Goal: Task Accomplishment & Management: Manage account settings

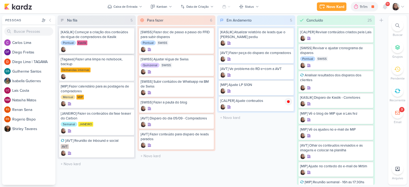
drag, startPoint x: 277, startPoint y: 154, endPoint x: 82, endPoint y: 28, distance: 232.0
click at [276, 153] on div "Em Andamento 5 Mover Para Esquerda Mover Para Direita Deletar [KASLIK] Atualiza…" at bounding box center [256, 100] width 78 height 170
click at [400, 5] on div at bounding box center [398, 6] width 13 height 7
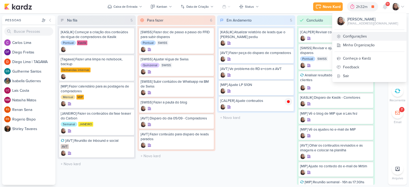
click at [366, 35] on link "Configurações" at bounding box center [369, 36] width 74 height 9
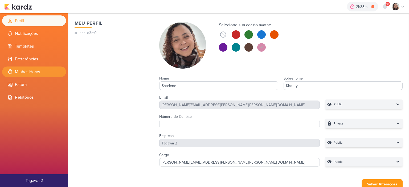
click at [33, 71] on li "Minhas Horas" at bounding box center [34, 72] width 64 height 11
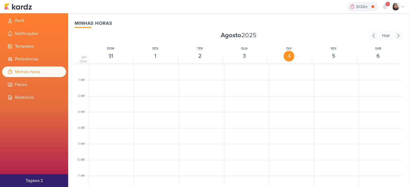
scroll to position [126, 0]
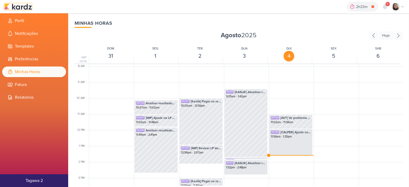
click at [30, 9] on img at bounding box center [18, 6] width 28 height 6
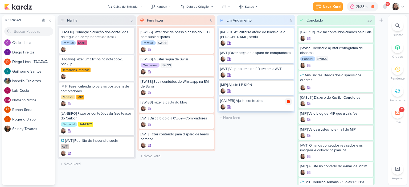
click at [289, 102] on icon at bounding box center [288, 101] width 3 height 3
click at [402, 6] on icon at bounding box center [402, 7] width 4 height 4
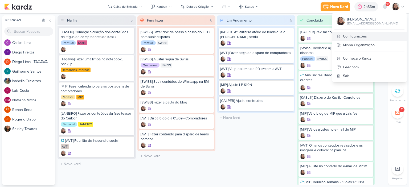
click at [361, 39] on link "Configurações" at bounding box center [369, 36] width 74 height 9
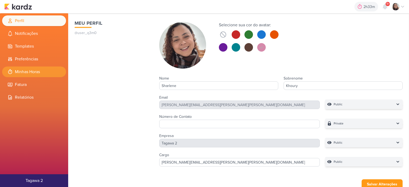
click at [34, 72] on li "Minhas Horas" at bounding box center [34, 72] width 64 height 11
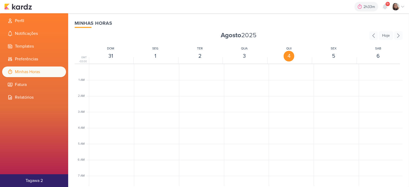
scroll to position [126, 0]
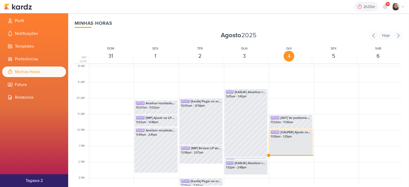
click at [293, 143] on div "SK1368 [CALPER] Ajuste conteudos 11:56am - 1:35pm" at bounding box center [291, 142] width 44 height 26
select select "pm"
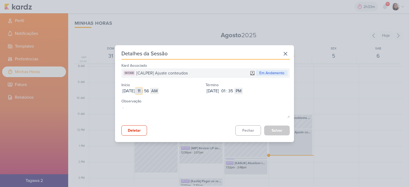
click at [142, 90] on input "11" at bounding box center [139, 91] width 6 height 6
type input "10"
click at [150, 90] on input "56" at bounding box center [146, 91] width 6 height 6
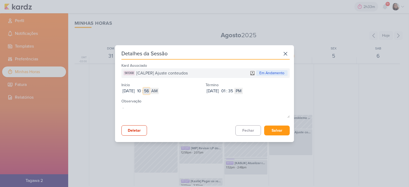
click at [150, 90] on input "56" at bounding box center [146, 91] width 6 height 6
type input "00"
click at [226, 89] on input "01" at bounding box center [223, 91] width 6 height 6
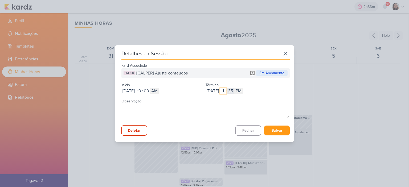
type input "11"
click at [234, 88] on input "35" at bounding box center [230, 91] width 6 height 6
type input "56"
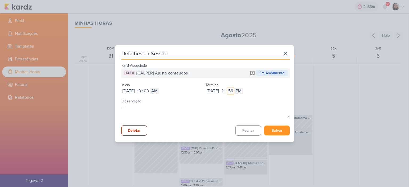
type input "56"
click at [278, 127] on button "Salvar" at bounding box center [277, 131] width 26 height 10
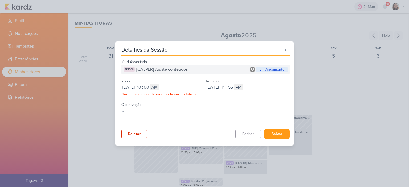
click at [254, 84] on div "Término Sep 04, 2025 2025-09-04 11 : 56 AM PM" at bounding box center [247, 83] width 84 height 13
click at [243, 88] on select "AM PM" at bounding box center [238, 87] width 9 height 6
select select "am"
click at [243, 84] on select "AM PM" at bounding box center [238, 87] width 9 height 6
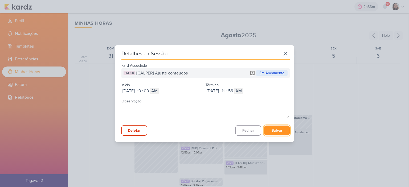
click at [274, 134] on button "Salvar" at bounding box center [277, 131] width 26 height 10
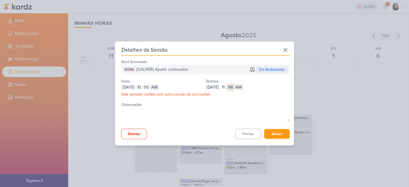
click at [234, 87] on input "56" at bounding box center [230, 87] width 6 height 6
type input "55"
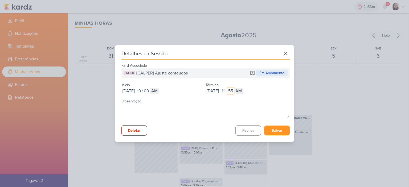
type input "55"
click at [271, 131] on button "Salvar" at bounding box center [277, 131] width 26 height 10
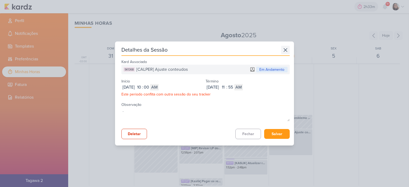
click at [284, 51] on icon at bounding box center [285, 50] width 9 height 9
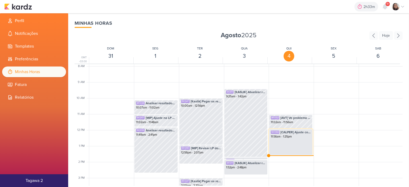
click at [290, 145] on div "SK1368 [CALPER] Ajuste conteudos 11:56am - 1:35pm" at bounding box center [291, 142] width 44 height 26
select select "pm"
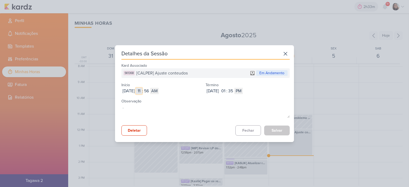
click at [142, 92] on input "11" at bounding box center [139, 91] width 6 height 6
type input "10"
click at [150, 92] on input "56" at bounding box center [146, 91] width 6 height 6
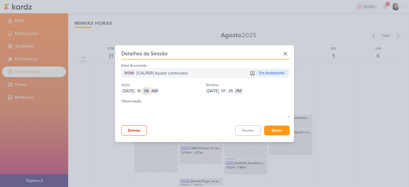
click at [150, 92] on input "56" at bounding box center [146, 91] width 6 height 6
type input "00"
click at [226, 90] on input "01" at bounding box center [223, 91] width 6 height 6
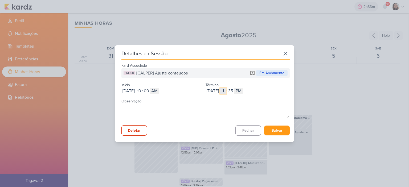
type input "11"
click at [248, 85] on div "Término Sep 04, 2025 2025-09-04 11 : 35 AM PM" at bounding box center [247, 87] width 84 height 13
click at [234, 88] on input "35" at bounding box center [230, 91] width 6 height 6
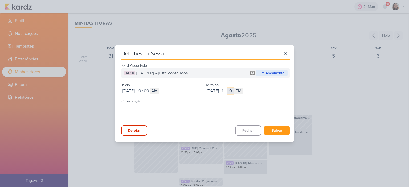
type input "02"
click at [243, 91] on select "AM PM" at bounding box center [238, 91] width 9 height 6
select select "am"
click at [243, 88] on select "AM PM" at bounding box center [238, 91] width 9 height 6
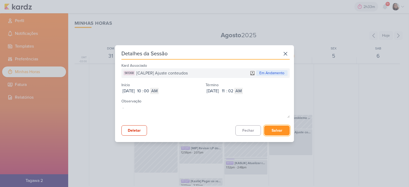
click at [273, 131] on button "Salvar" at bounding box center [277, 131] width 26 height 10
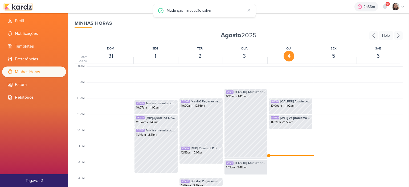
click at [24, 8] on img at bounding box center [18, 6] width 28 height 6
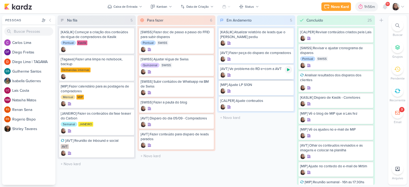
click at [286, 70] on icon at bounding box center [288, 70] width 4 height 4
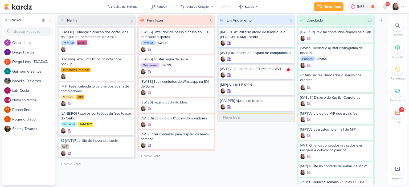
click at [234, 115] on input "text" at bounding box center [256, 118] width 76 height 8
type input "[KASLIK] Disparo do dia 04/09 - LEADS NOVOS E ANTIGOS"
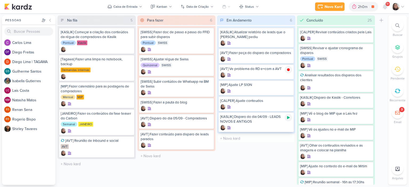
click at [290, 117] on icon at bounding box center [288, 118] width 4 height 4
click at [234, 138] on input "text" at bounding box center [256, 139] width 76 height 8
paste input "MIP | JANEIRO - PLANEJAMENTO CARBON"
type input "MIP | JANEIRO - PLANEJAMENTO CARBON"
click at [287, 139] on icon at bounding box center [288, 138] width 3 height 3
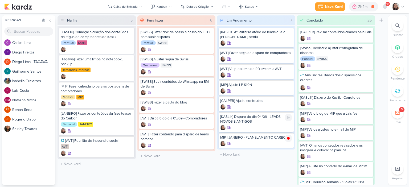
click at [254, 121] on div "[KASLIK] Disparo do dia 04/09 - LEADS NOVOS E ANTIGOS" at bounding box center [256, 119] width 72 height 10
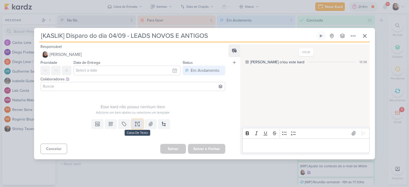
click at [135, 123] on icon at bounding box center [137, 123] width 5 height 5
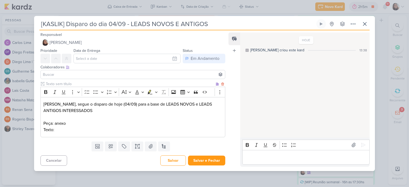
click at [145, 130] on p "Texto:" at bounding box center [132, 130] width 179 height 6
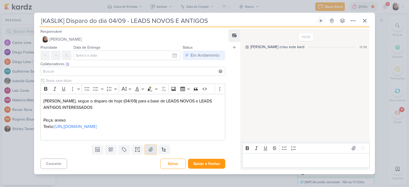
click at [150, 151] on icon at bounding box center [151, 149] width 4 height 4
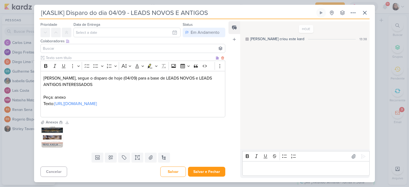
scroll to position [27, 0]
click at [110, 109] on p "Editor editing area: main" at bounding box center [132, 110] width 179 height 6
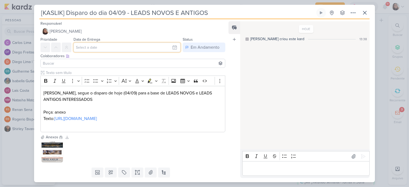
click at [170, 46] on input "text" at bounding box center [126, 48] width 107 height 10
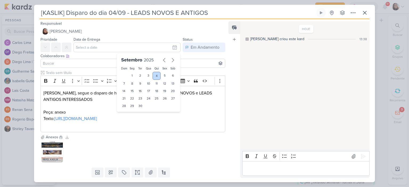
click at [154, 75] on div "4" at bounding box center [157, 76] width 8 height 8
type input "4 de setembro de 2025 às 23:59"
click at [82, 60] on input at bounding box center [133, 63] width 182 height 6
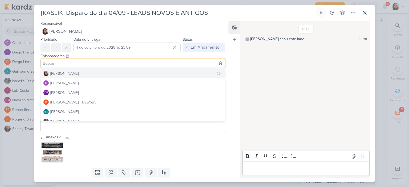
click at [69, 72] on div "[PERSON_NAME]" at bounding box center [64, 74] width 28 height 6
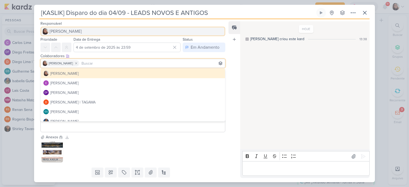
click at [60, 30] on span "[PERSON_NAME]" at bounding box center [66, 31] width 32 height 6
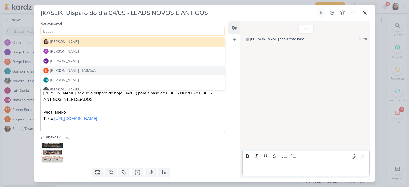
click at [60, 69] on div "Diego Lima | TAGAWA" at bounding box center [72, 71] width 45 height 6
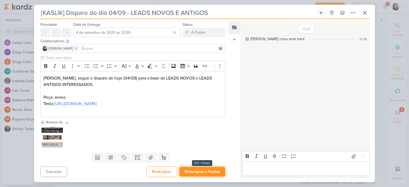
click at [193, 167] on button "Redesignar e Fechar" at bounding box center [202, 172] width 46 height 10
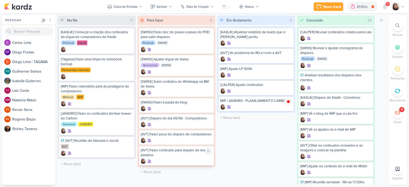
click at [174, 154] on div "[AVT] Fazer conteúdo para disparo de leads parados" at bounding box center [177, 153] width 72 height 10
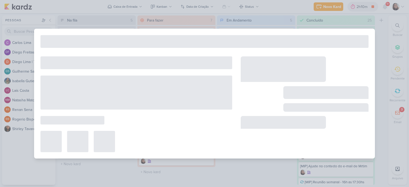
type input "[AVT] Fazer conteúdo para disparo de leads parados"
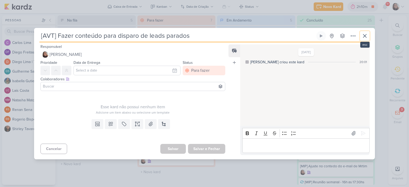
click at [369, 36] on button at bounding box center [365, 36] width 10 height 10
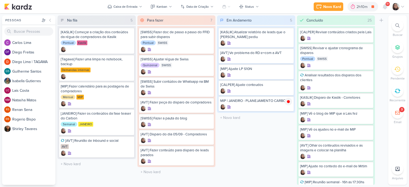
click at [402, 6] on icon at bounding box center [402, 7] width 4 height 4
click at [401, 6] on icon at bounding box center [402, 7] width 4 height 4
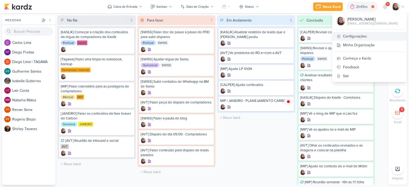
click at [344, 34] on link "Configurações" at bounding box center [369, 36] width 74 height 9
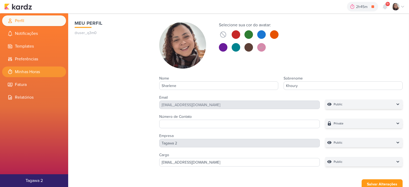
click at [24, 71] on li "Minhas Horas" at bounding box center [34, 72] width 64 height 11
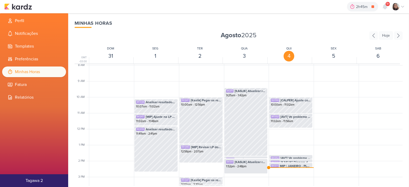
scroll to position [126, 0]
click at [285, 158] on span "[AVT] Ve problema do RD e=com a AVT" at bounding box center [295, 159] width 30 height 5
select select "pm"
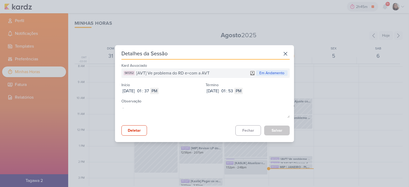
click at [350, 79] on div "Detalhes da Sessão Kard Associado SK1352 [AVT] Ve problema do RD e=com a AVT Em…" at bounding box center [204, 93] width 409 height 187
click at [283, 56] on icon at bounding box center [285, 54] width 9 height 9
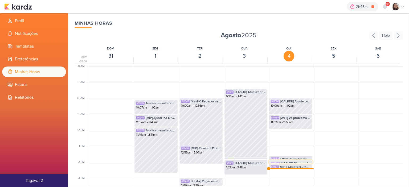
click at [277, 162] on div "SK1370" at bounding box center [275, 163] width 9 height 3
select select "pm"
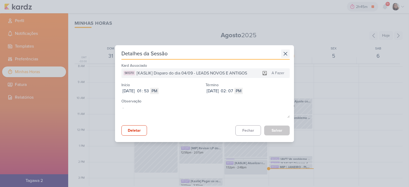
click at [285, 54] on icon at bounding box center [285, 54] width 9 height 9
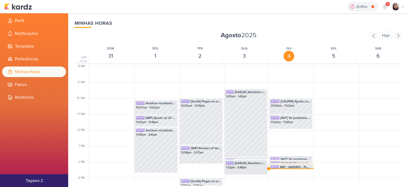
click at [277, 167] on div "SK1371" at bounding box center [275, 167] width 8 height 3
select select "pm"
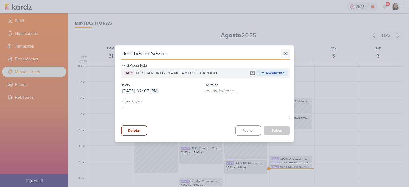
click at [287, 54] on icon at bounding box center [285, 54] width 9 height 9
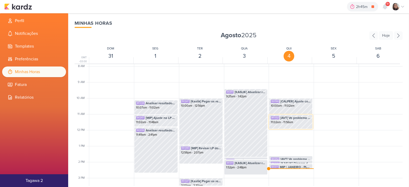
click at [294, 121] on div "11:02am - 11:56am" at bounding box center [291, 122] width 40 height 4
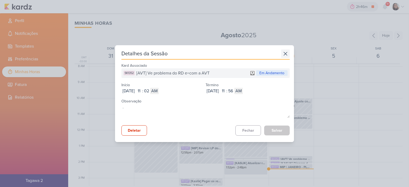
click at [286, 54] on icon at bounding box center [285, 54] width 9 height 9
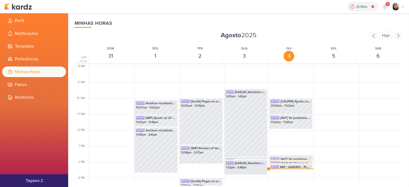
click at [290, 157] on span "[AVT] Ve problema do RD e=com a AVT" at bounding box center [295, 159] width 30 height 5
select select "pm"
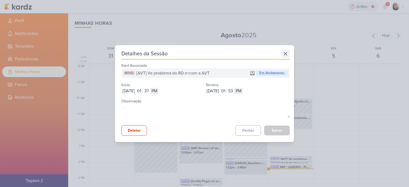
click at [285, 51] on icon at bounding box center [285, 54] width 9 height 9
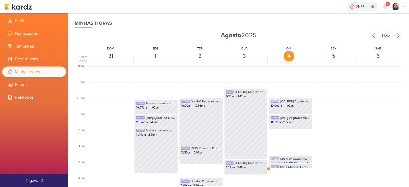
click at [28, 10] on div "2h46m MIP | JANEIRO - PLANEJAMENTO CARBON 0h1m Hoje 2h46m Semana 0h1m Mês 0h1m …" at bounding box center [204, 6] width 400 height 13
click at [28, 8] on img at bounding box center [18, 6] width 28 height 6
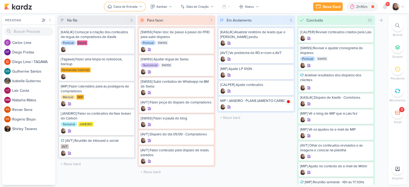
click at [139, 4] on button "Caixa de Entrada" at bounding box center [124, 6] width 41 height 9
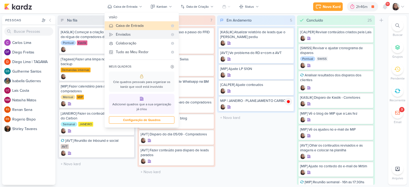
click at [129, 34] on div "Enviados" at bounding box center [142, 35] width 52 height 6
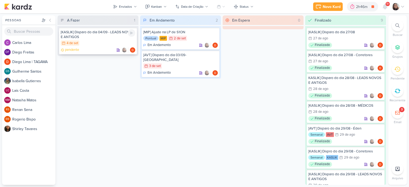
click at [99, 40] on div "4/9 4 de set" at bounding box center [98, 43] width 75 height 6
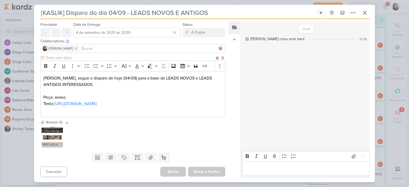
scroll to position [27, 0]
click at [118, 105] on p "Texto: https://docs.google.com/document/d/1krWhldRXOhYh59HaQXGLd3vsCNHM7PGAS3Lb…" at bounding box center [132, 104] width 179 height 6
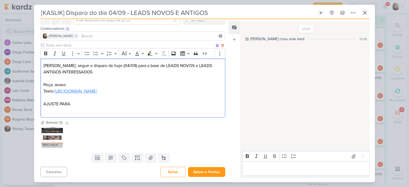
click at [97, 94] on link "https://docs.google.com/document/d/1krWhldRXOhYh59HaQXGLd3vsCNHM7PGAS3Lb0wGPf1Q…" at bounding box center [75, 91] width 43 height 5
drag, startPoint x: 81, startPoint y: 114, endPoint x: 40, endPoint y: 115, distance: 41.0
click at [40, 115] on div "Clique para deixar o item visível somente à membros da sua organização Rich Tex…" at bounding box center [130, 81] width 193 height 77
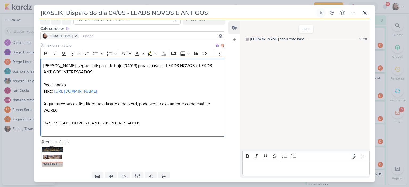
scroll to position [59, 0]
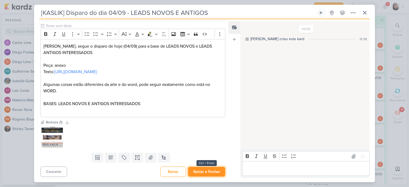
click at [205, 171] on button "Salvar e Fechar" at bounding box center [206, 172] width 37 height 10
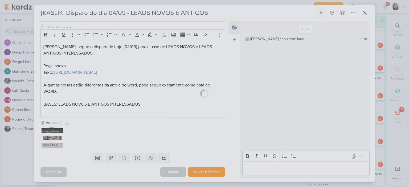
scroll to position [59, 0]
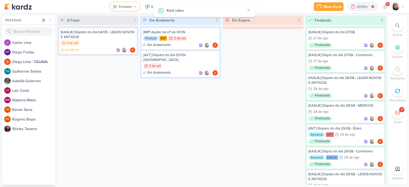
click at [127, 7] on div "Enviados" at bounding box center [125, 6] width 13 height 5
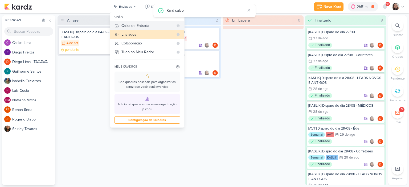
click at [131, 28] on div "Caixa de Entrada" at bounding box center [147, 26] width 52 height 6
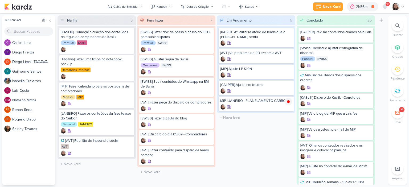
click at [402, 5] on icon at bounding box center [402, 7] width 4 height 4
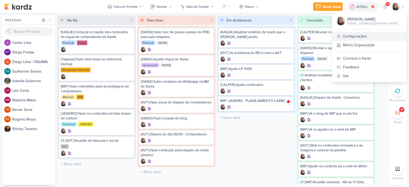
click at [359, 33] on link "Configurações" at bounding box center [369, 36] width 74 height 9
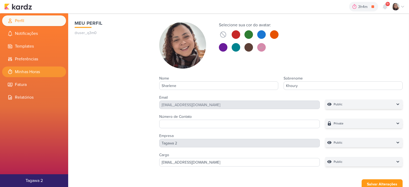
click at [41, 67] on li "Minhas Horas" at bounding box center [34, 72] width 64 height 11
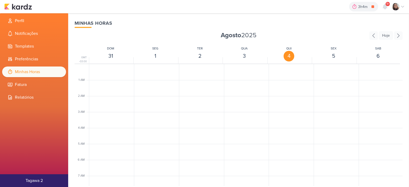
scroll to position [126, 0]
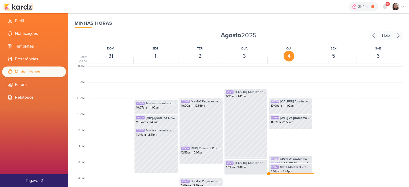
click at [26, 9] on img at bounding box center [18, 6] width 28 height 6
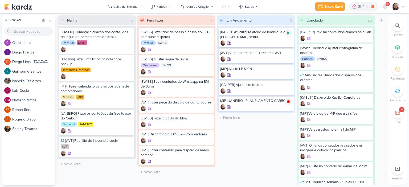
click at [287, 31] on icon at bounding box center [288, 33] width 4 height 4
